Goal: Information Seeking & Learning: Learn about a topic

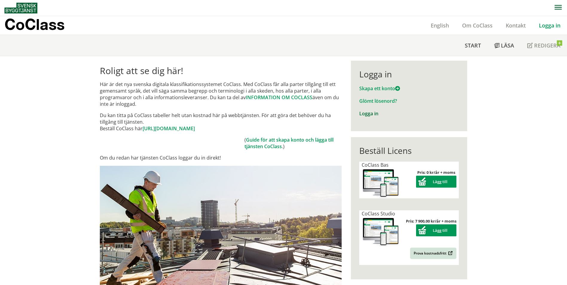
click at [366, 111] on link "Logga in" at bounding box center [368, 113] width 19 height 7
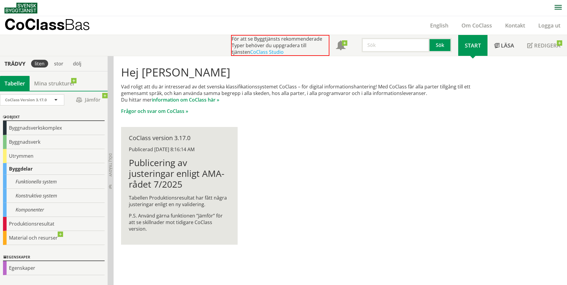
drag, startPoint x: 15, startPoint y: 181, endPoint x: 130, endPoint y: 178, distance: 115.1
click at [15, 181] on div "Funktionella system" at bounding box center [54, 182] width 102 height 14
click at [28, 195] on div "Konstruktiva system" at bounding box center [54, 196] width 102 height 14
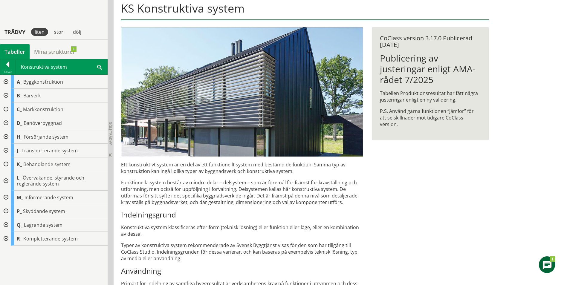
scroll to position [90, 0]
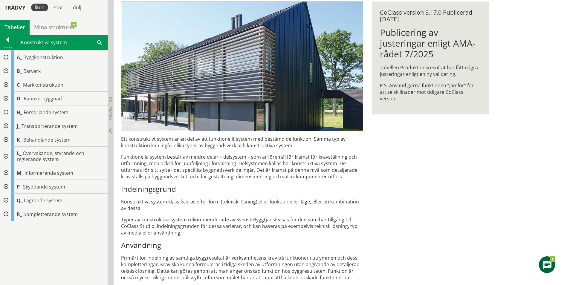
drag, startPoint x: 205, startPoint y: 160, endPoint x: 258, endPoint y: 169, distance: 54.0
click at [257, 169] on p "Funktionella system består av mindre delar – delsystem – som är föremål för frä…" at bounding box center [242, 167] width 242 height 26
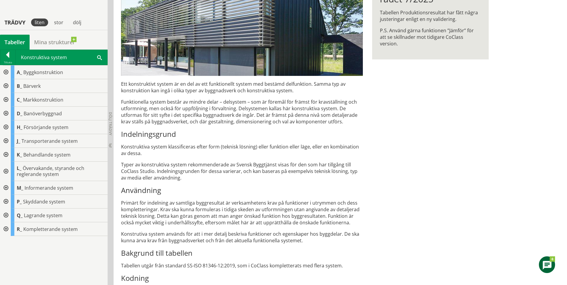
scroll to position [175, 0]
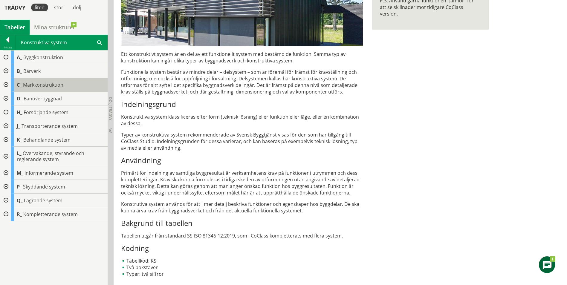
click at [104, 81] on div "C_ Markkonstruktion" at bounding box center [59, 85] width 97 height 14
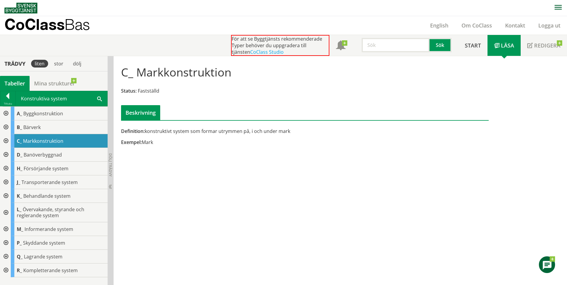
click at [36, 97] on div "Konstruktiva system Sök" at bounding box center [62, 98] width 92 height 15
click at [42, 100] on div "Konstruktiva system Sök" at bounding box center [62, 98] width 92 height 15
click at [9, 96] on div at bounding box center [7, 97] width 15 height 8
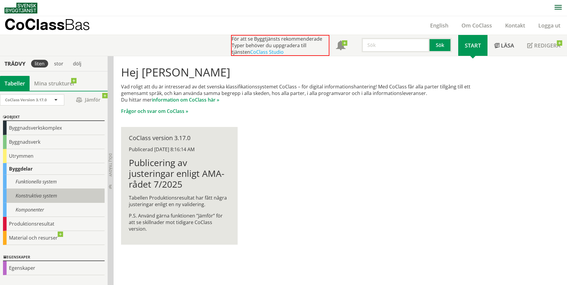
click at [36, 191] on div "Konstruktiva system" at bounding box center [54, 196] width 102 height 14
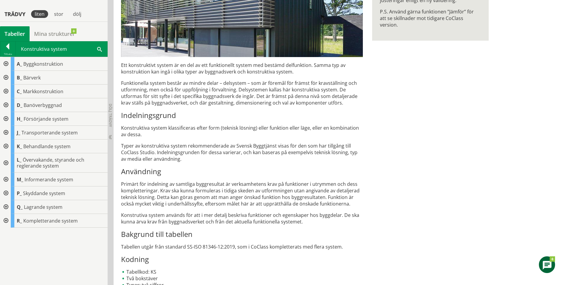
scroll to position [175, 0]
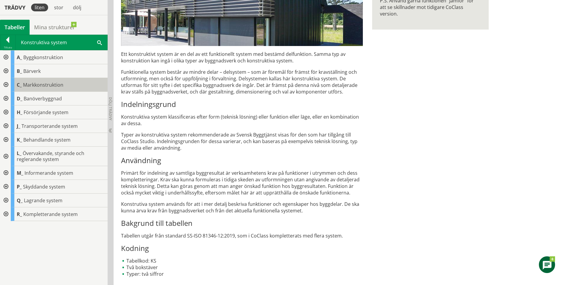
click at [34, 83] on span "Markkonstruktion" at bounding box center [43, 85] width 40 height 7
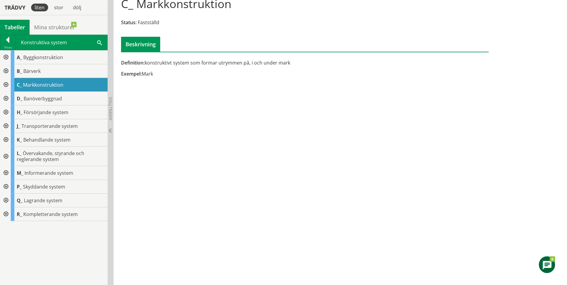
scroll to position [25, 0]
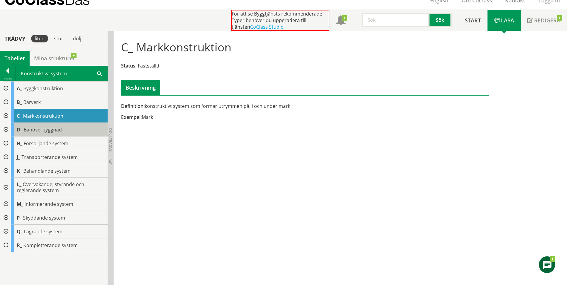
click at [27, 132] on span "Banöverbyggnad" at bounding box center [43, 129] width 38 height 7
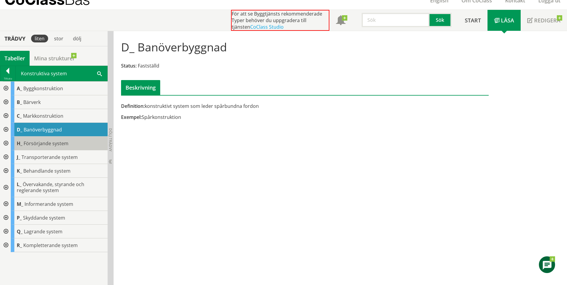
click at [28, 138] on div "H_ Försörjande system" at bounding box center [59, 144] width 97 height 14
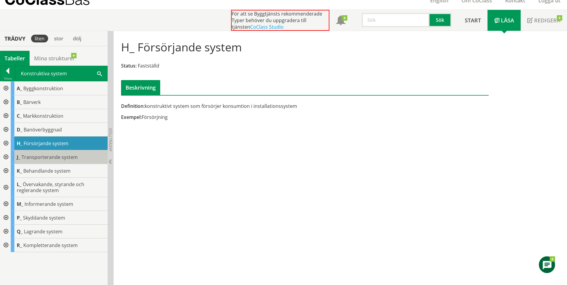
click at [29, 158] on span "Transporterande system" at bounding box center [50, 157] width 56 height 7
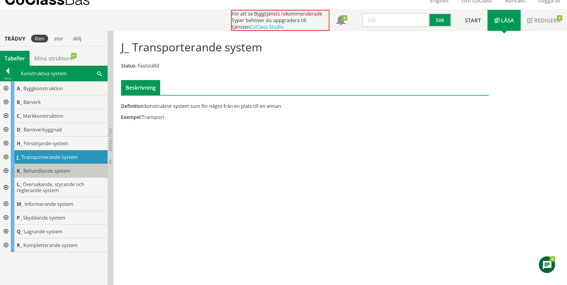
click at [65, 173] on span "Behandlande system" at bounding box center [46, 171] width 47 height 7
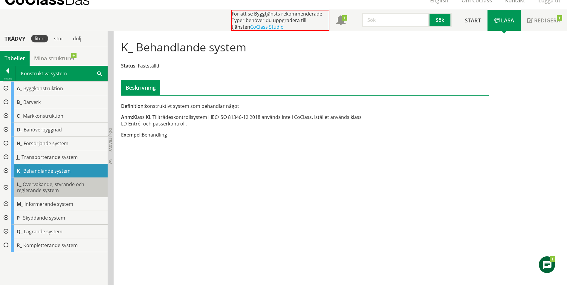
click at [37, 184] on span "Övervakande, styrande och reglerande system" at bounding box center [51, 187] width 68 height 13
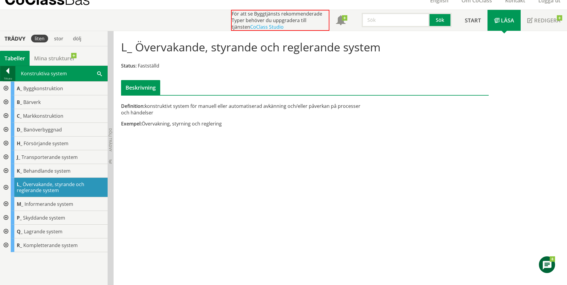
click at [7, 72] on div at bounding box center [7, 72] width 15 height 8
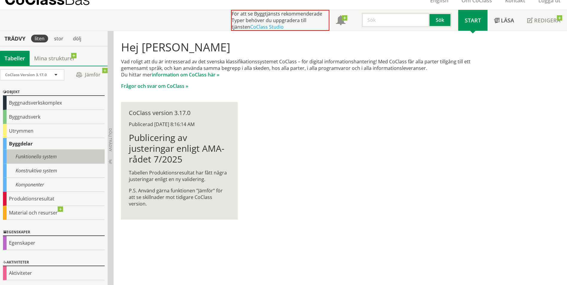
click at [37, 157] on div "Funktionella system" at bounding box center [54, 157] width 102 height 14
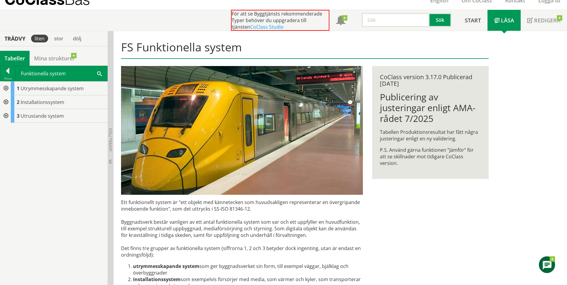
click at [6, 104] on div at bounding box center [5, 102] width 11 height 14
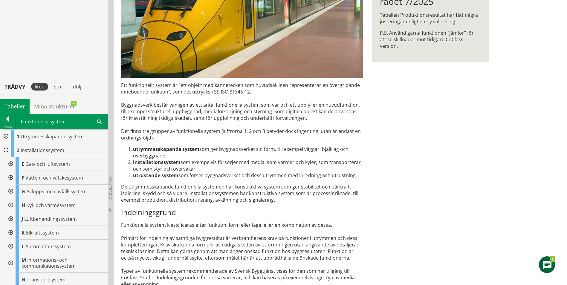
scroll to position [222, 0]
